Goal: Task Accomplishment & Management: Use online tool/utility

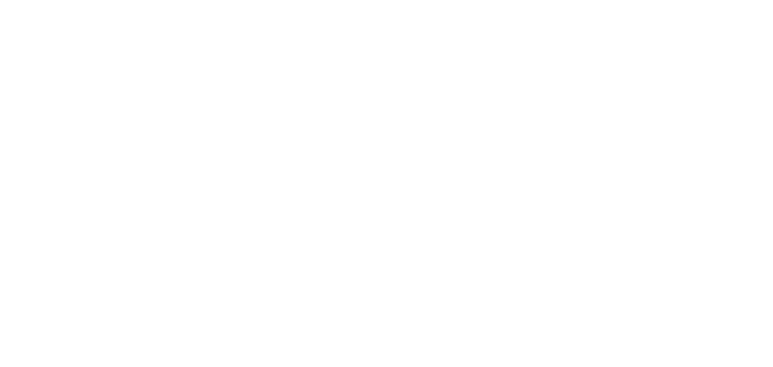
click at [610, 0] on html at bounding box center [386, 0] width 773 height 0
click at [611, 0] on html at bounding box center [386, 0] width 773 height 0
click at [612, 0] on html at bounding box center [386, 0] width 773 height 0
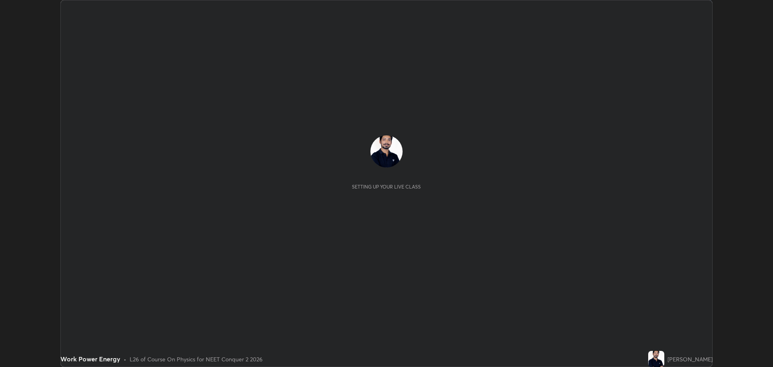
scroll to position [367, 772]
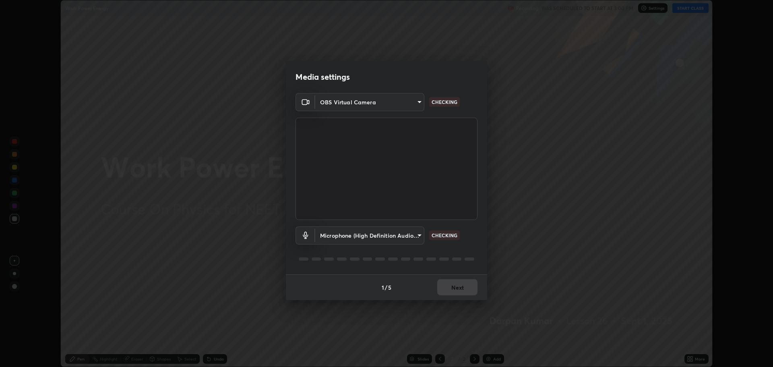
type input "323a9d05a41557c72654c8144b73322f501fd20c6a3a97a3c046e700a99f043a"
click at [410, 237] on body "Erase all Work Power Energy Recording WAS SCHEDULED TO START AT 3:00 PM Setting…" at bounding box center [386, 183] width 773 height 367
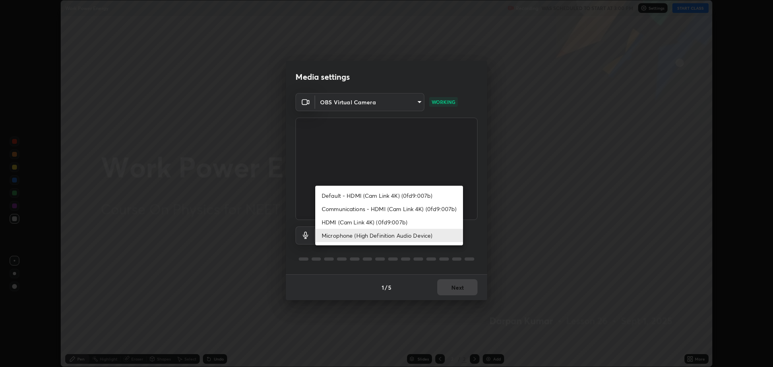
click at [378, 224] on li "HDMI (Cam Link 4K) (0fd9:007b)" at bounding box center [389, 221] width 148 height 13
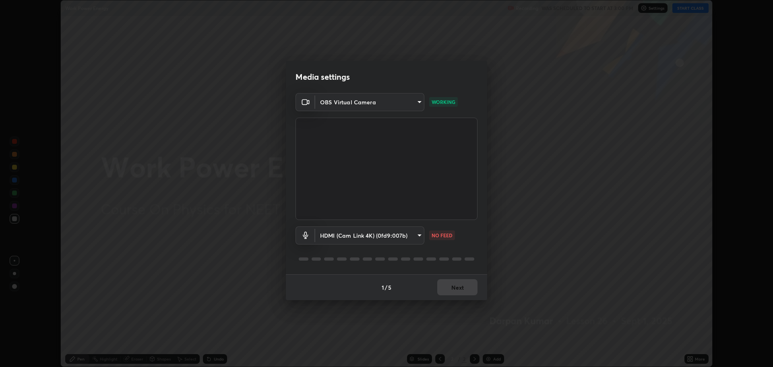
click at [379, 235] on body "Erase all Work Power Energy Recording WAS SCHEDULED TO START AT 3:00 PM Setting…" at bounding box center [386, 183] width 773 height 367
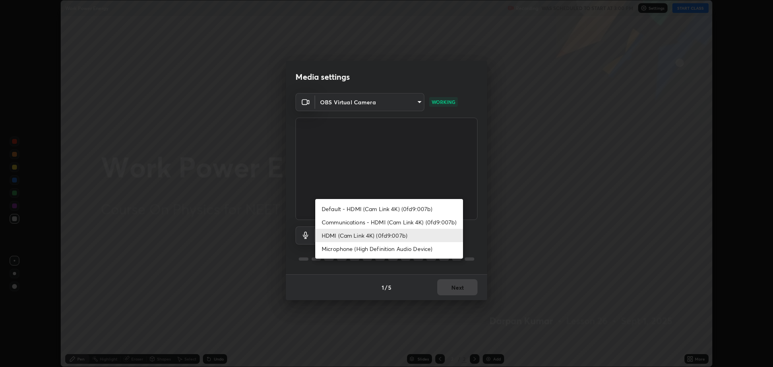
click at [362, 250] on li "Microphone (High Definition Audio Device)" at bounding box center [389, 248] width 148 height 13
type input "01bc31e53a2735f8f176a97604b2b720035bdba476242dd5dfc888bc94a111d2"
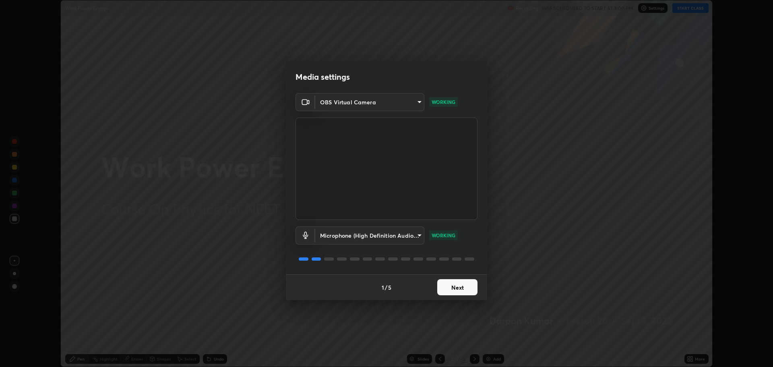
click at [460, 289] on button "Next" at bounding box center [457, 287] width 40 height 16
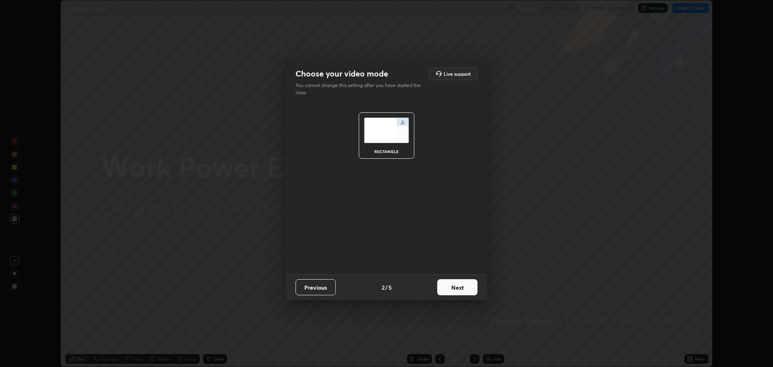
click at [460, 289] on button "Next" at bounding box center [457, 287] width 40 height 16
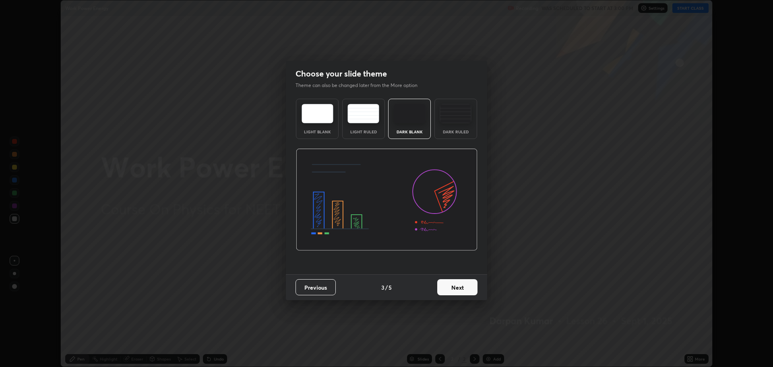
click at [460, 288] on button "Next" at bounding box center [457, 287] width 40 height 16
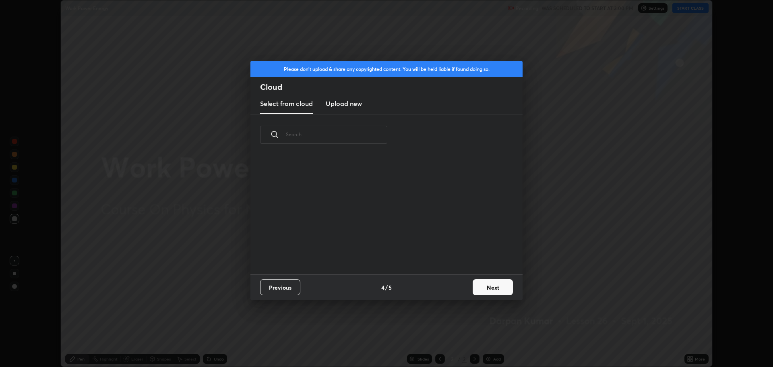
click at [466, 291] on div "Previous 4 / 5 Next" at bounding box center [386, 287] width 272 height 26
click at [484, 289] on button "Next" at bounding box center [493, 287] width 40 height 16
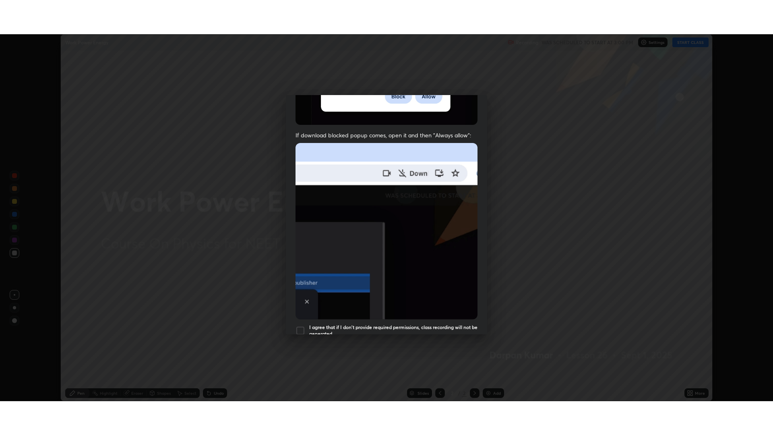
scroll to position [148, 0]
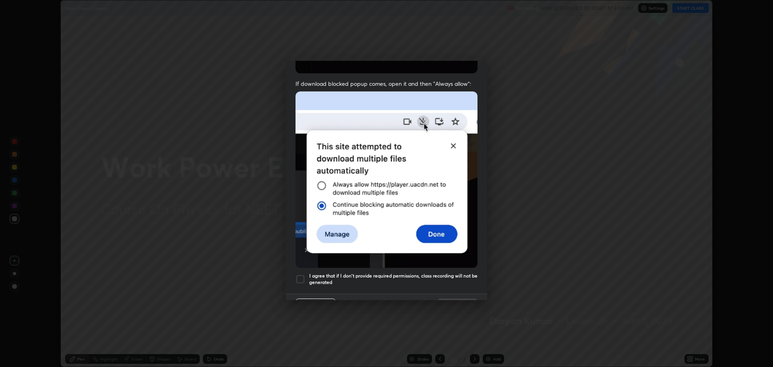
click at [422, 272] on h5 "I agree that if I don't provide required permissions, class recording will not …" at bounding box center [393, 278] width 168 height 12
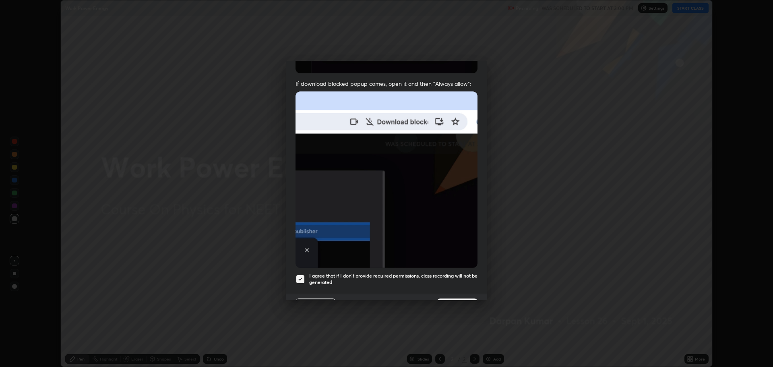
click at [455, 298] on button "Done" at bounding box center [457, 306] width 40 height 16
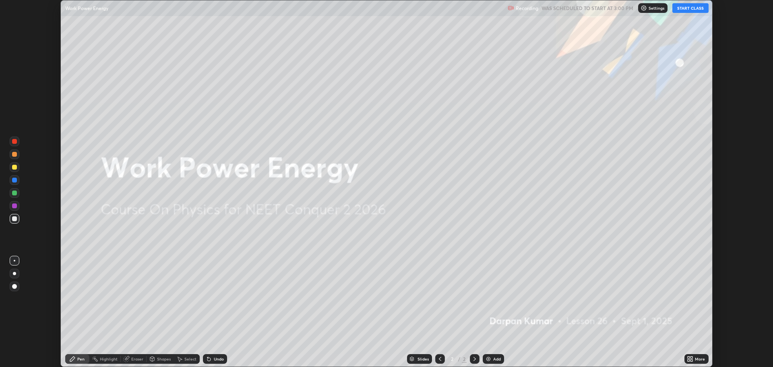
click at [699, 358] on div "More" at bounding box center [700, 359] width 10 height 4
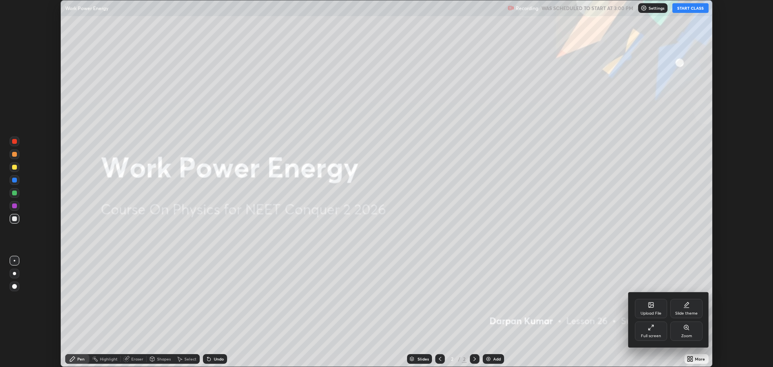
click at [654, 335] on div "Full screen" at bounding box center [651, 336] width 20 height 4
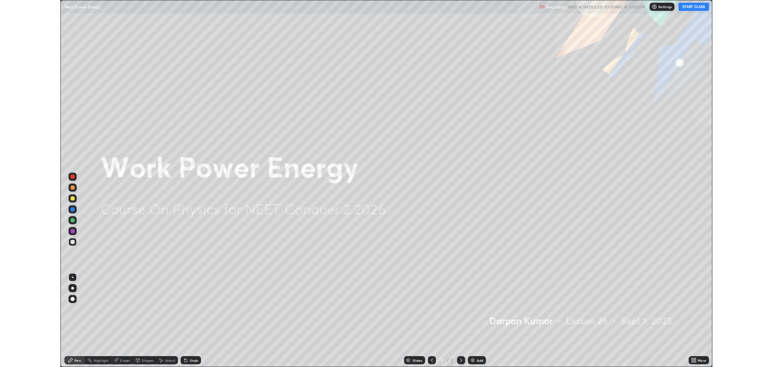
scroll to position [435, 773]
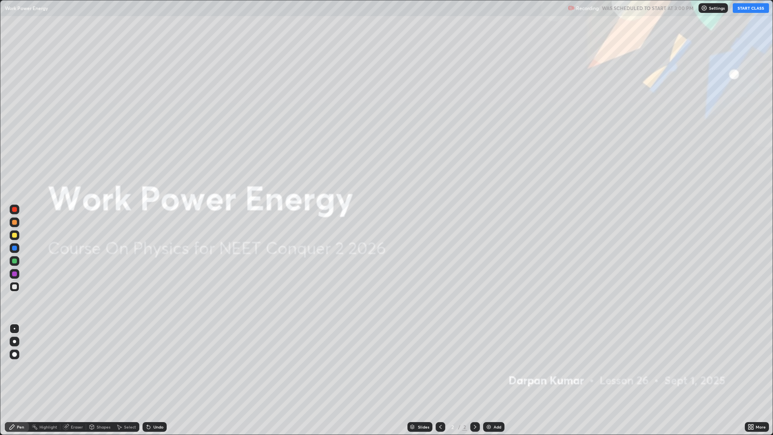
click at [492, 366] on div "Add" at bounding box center [493, 427] width 21 height 10
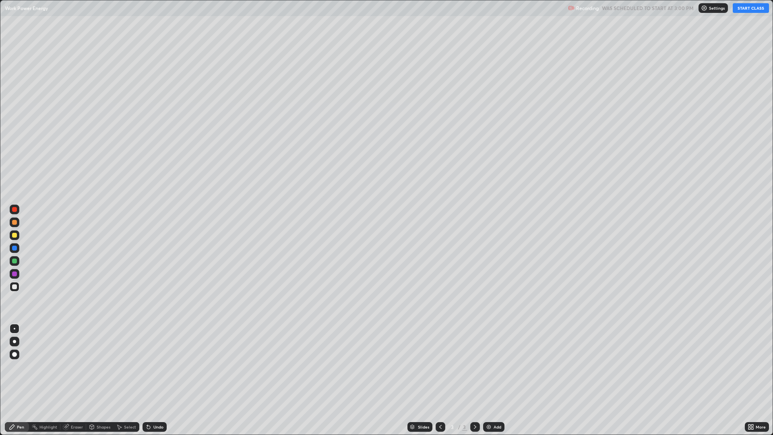
click at [163, 366] on div "Undo" at bounding box center [154, 427] width 24 height 10
click at [752, 8] on button "START CLASS" at bounding box center [751, 8] width 36 height 10
click at [752, 366] on icon at bounding box center [752, 425] width 2 height 2
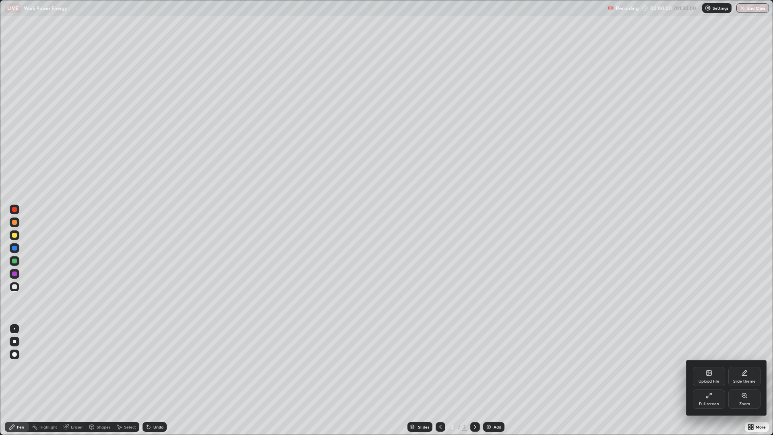
click at [708, 366] on div "Full screen" at bounding box center [709, 404] width 20 height 4
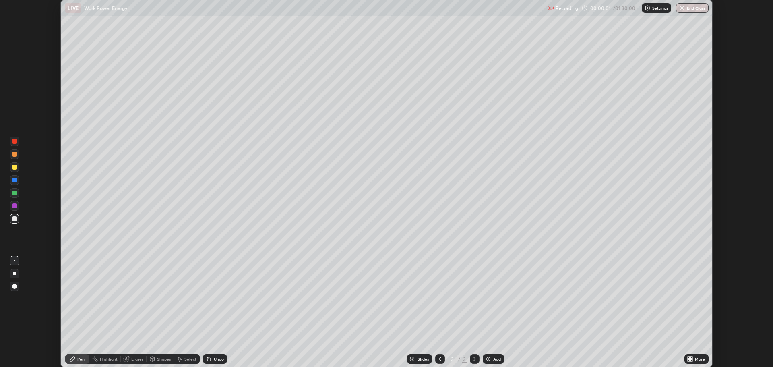
scroll to position [39882, 39476]
